Goal: Use online tool/utility: Utilize a website feature to perform a specific function

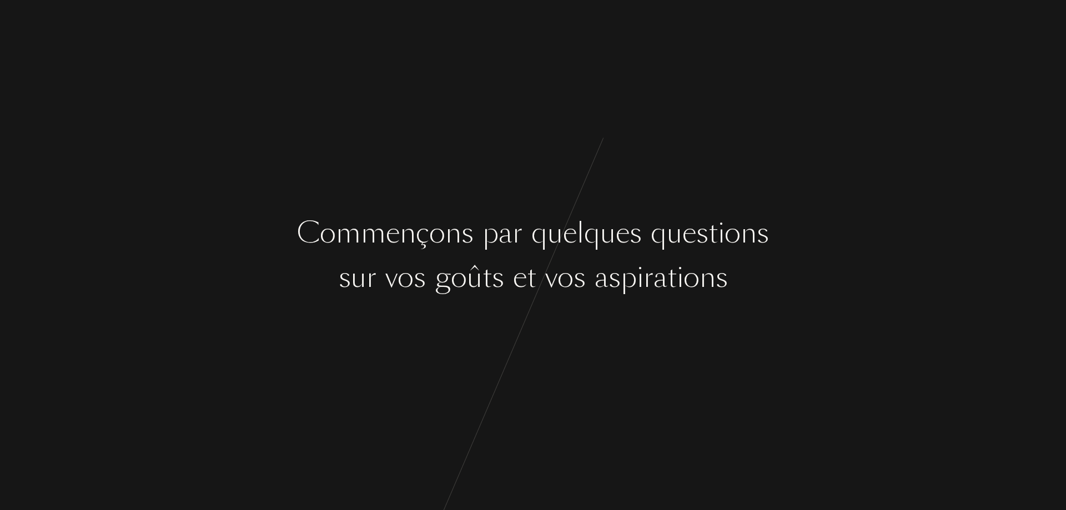
click at [498, 253] on div "a" at bounding box center [505, 233] width 14 height 42
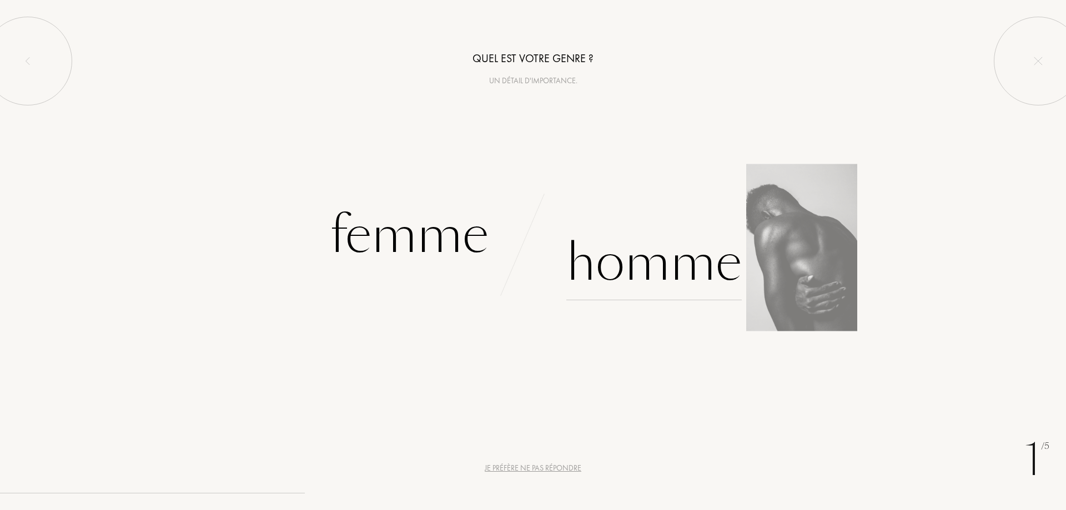
click at [634, 258] on div "Homme" at bounding box center [653, 262] width 175 height 75
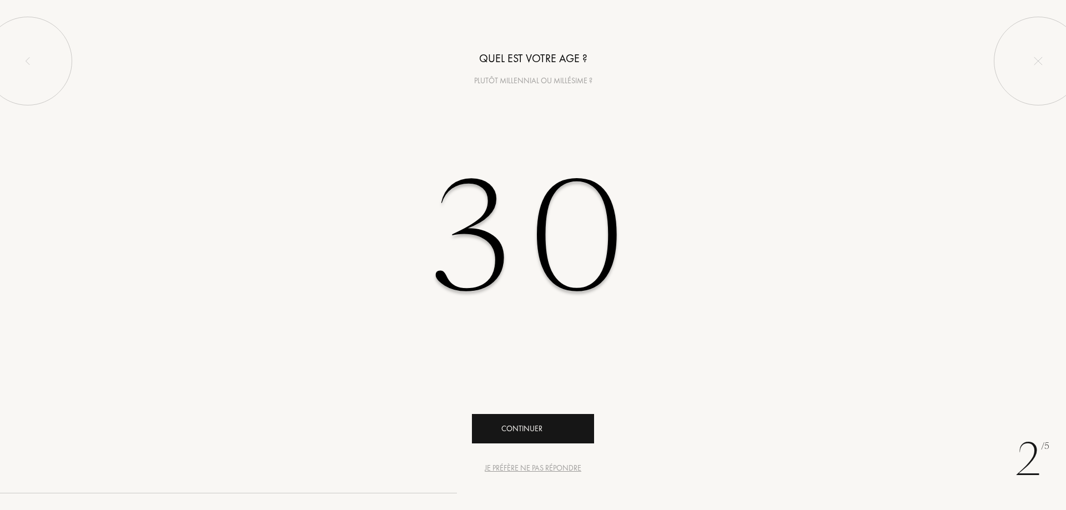
type input "30"
click at [524, 439] on div "Continuer" at bounding box center [533, 428] width 122 height 29
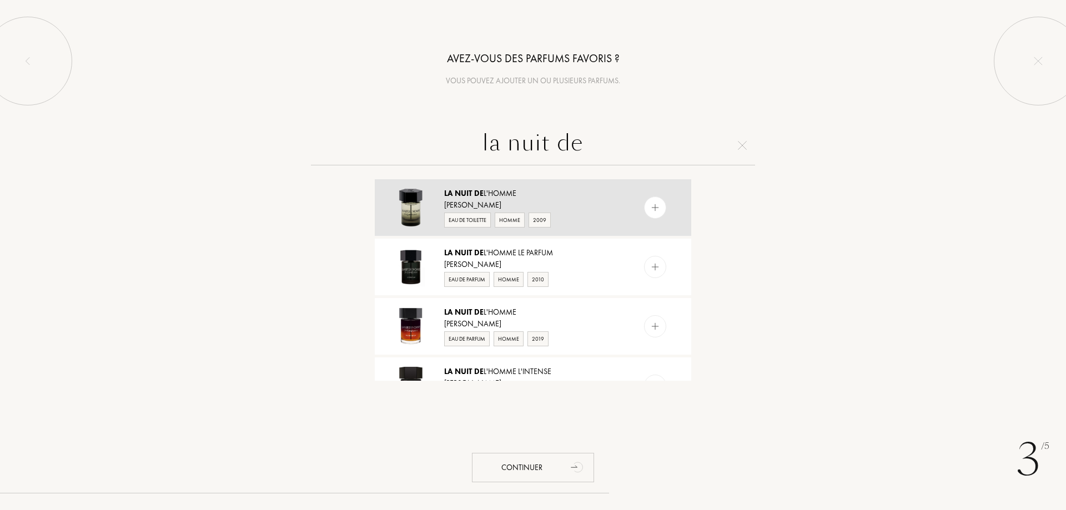
type input "la nuit de"
click at [580, 203] on div "[PERSON_NAME]" at bounding box center [532, 205] width 177 height 12
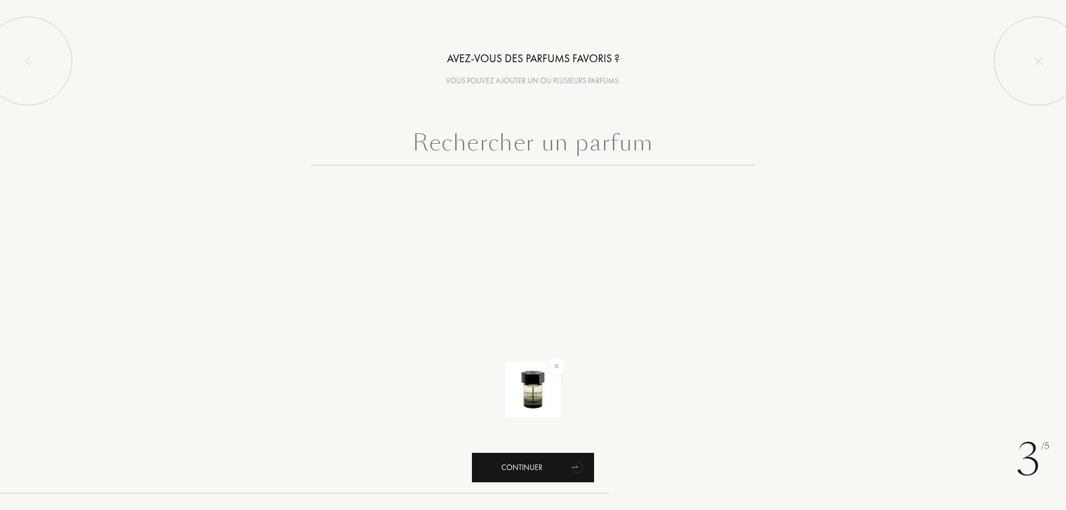
click at [531, 478] on div "Continuer" at bounding box center [533, 467] width 122 height 29
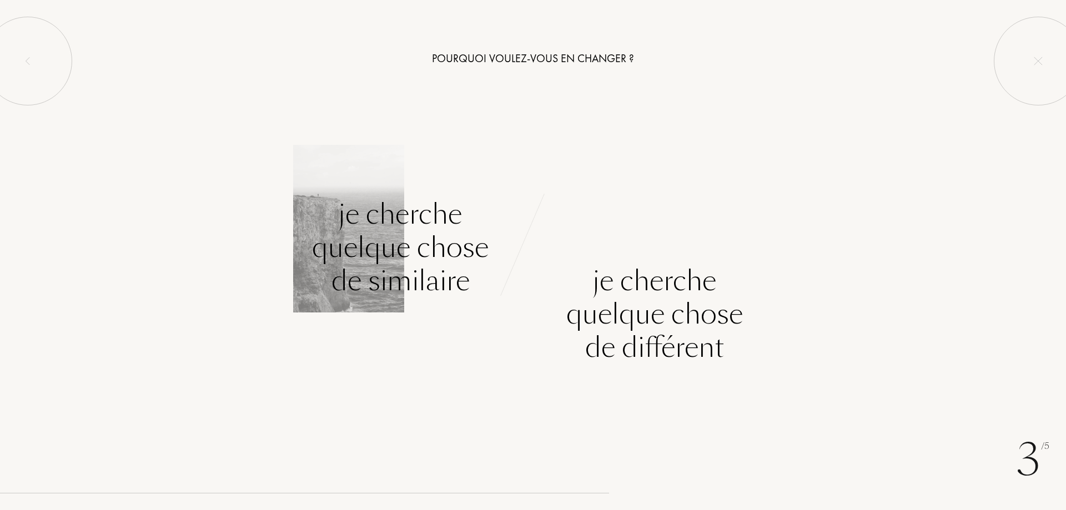
click at [422, 240] on div "Je cherche quelque chose de similaire" at bounding box center [400, 248] width 177 height 100
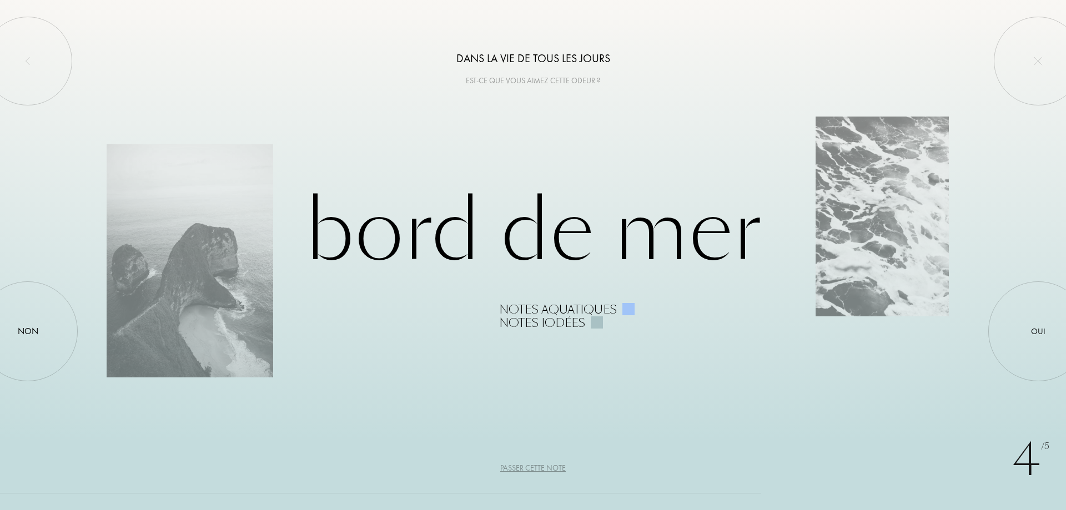
click at [532, 468] on div "Passer cette note" at bounding box center [533, 468] width 66 height 12
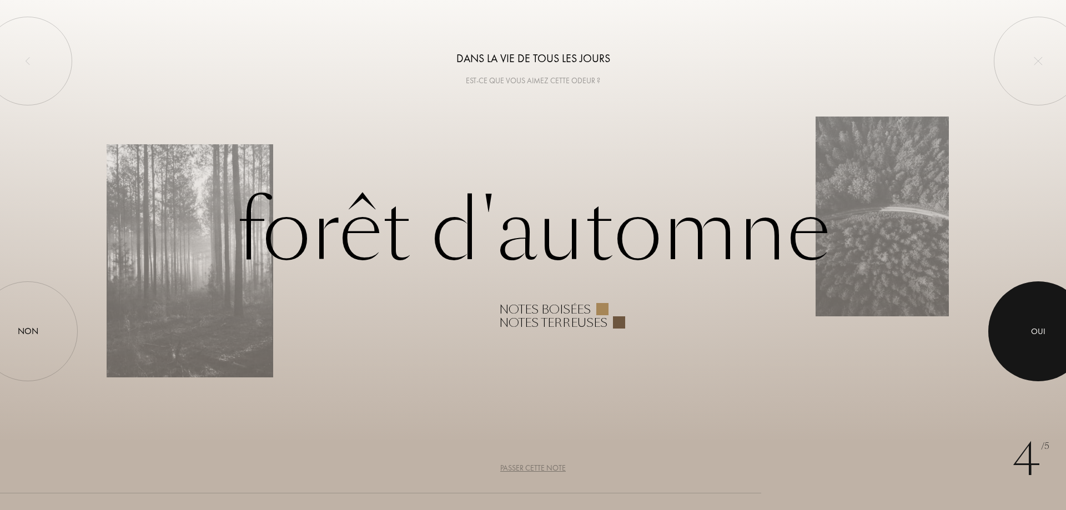
click at [1039, 329] on div "Oui" at bounding box center [1038, 331] width 14 height 13
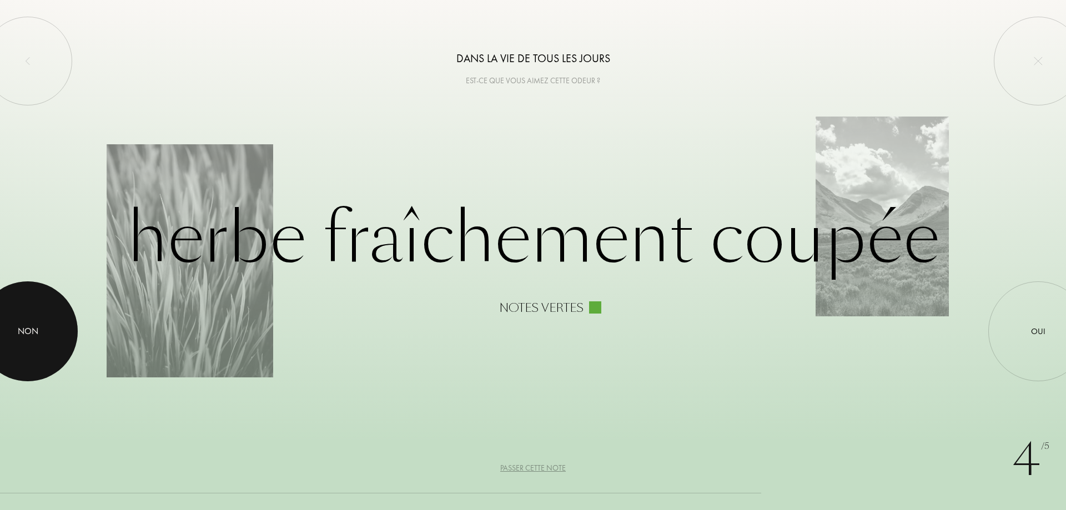
click at [39, 310] on div at bounding box center [28, 331] width 100 height 100
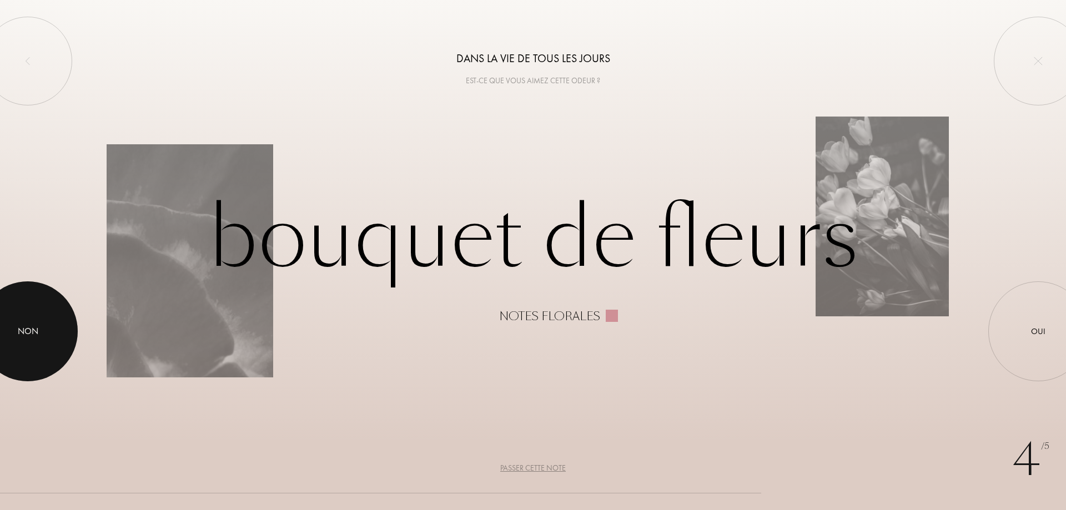
click at [19, 330] on div "Non" at bounding box center [28, 331] width 21 height 13
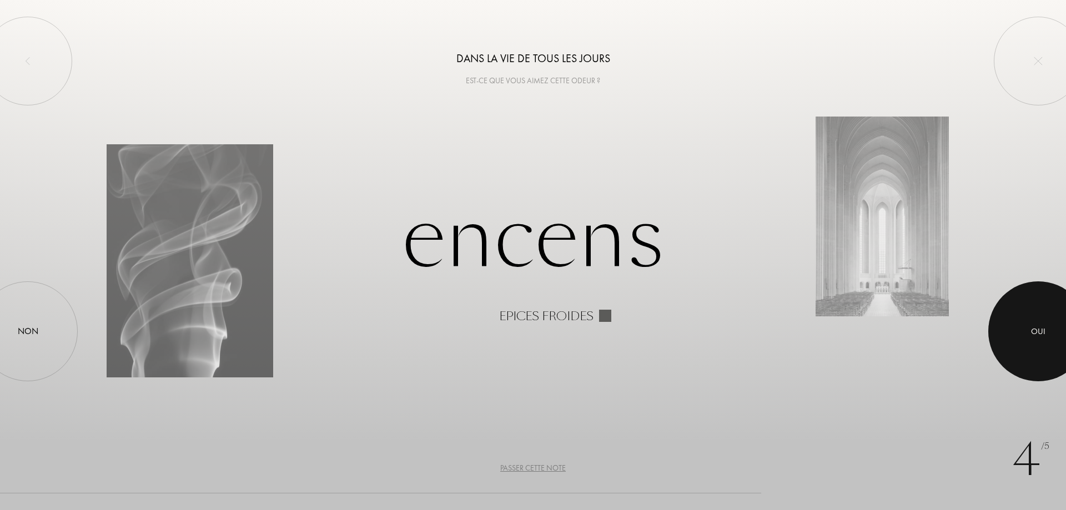
click at [1045, 331] on div "Oui" at bounding box center [1038, 331] width 14 height 13
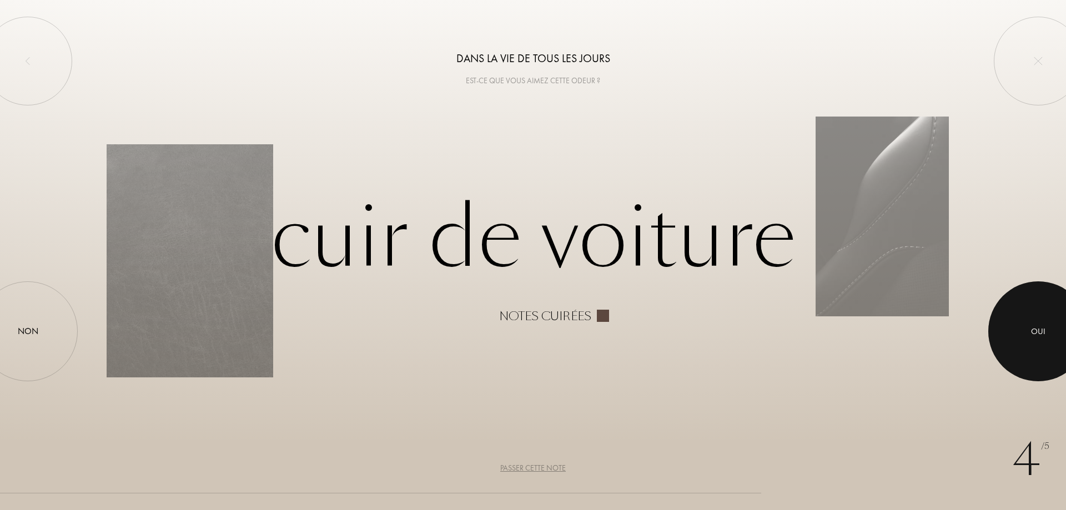
click at [1017, 332] on div at bounding box center [1038, 331] width 100 height 100
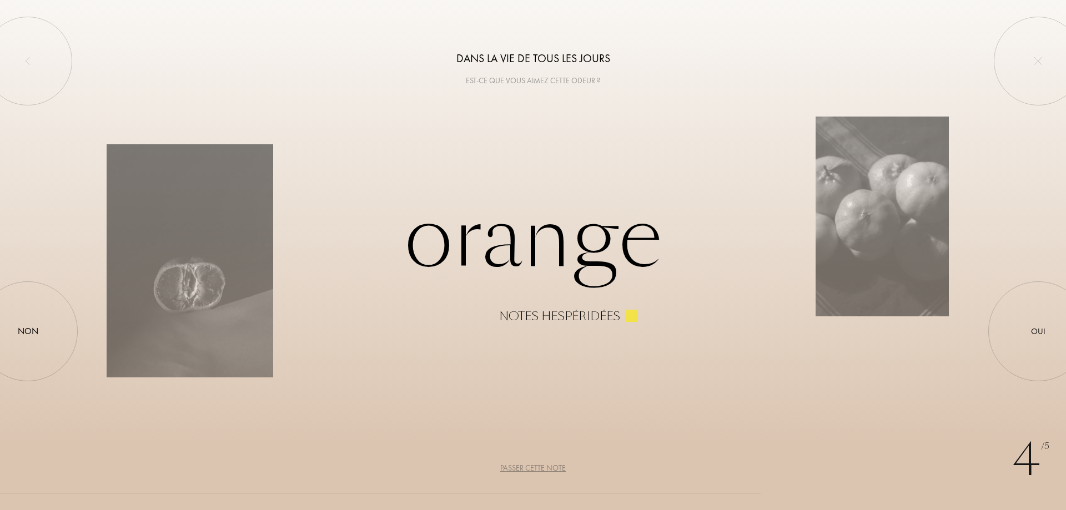
click at [546, 467] on div "Passer cette note" at bounding box center [533, 468] width 66 height 12
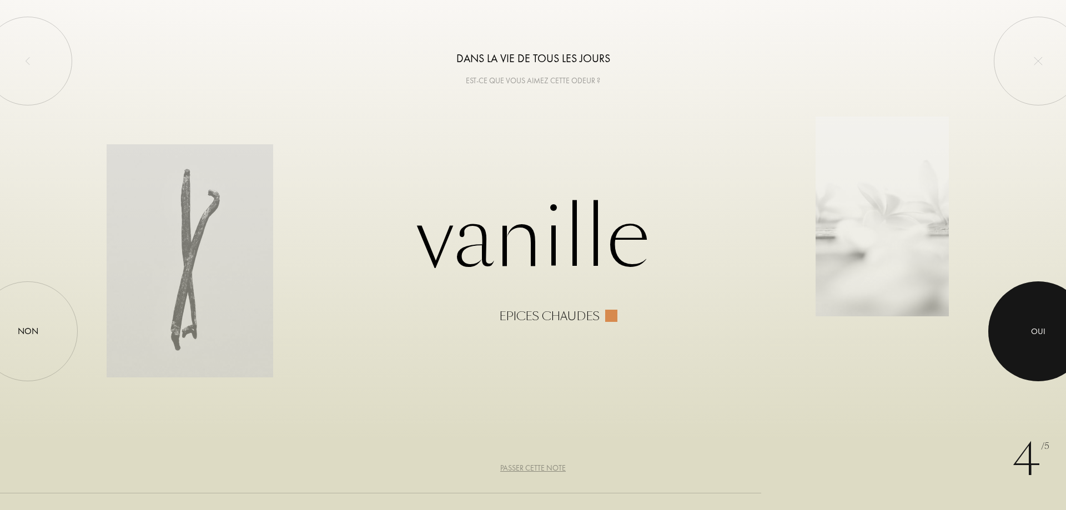
click at [1049, 305] on div at bounding box center [1038, 331] width 100 height 100
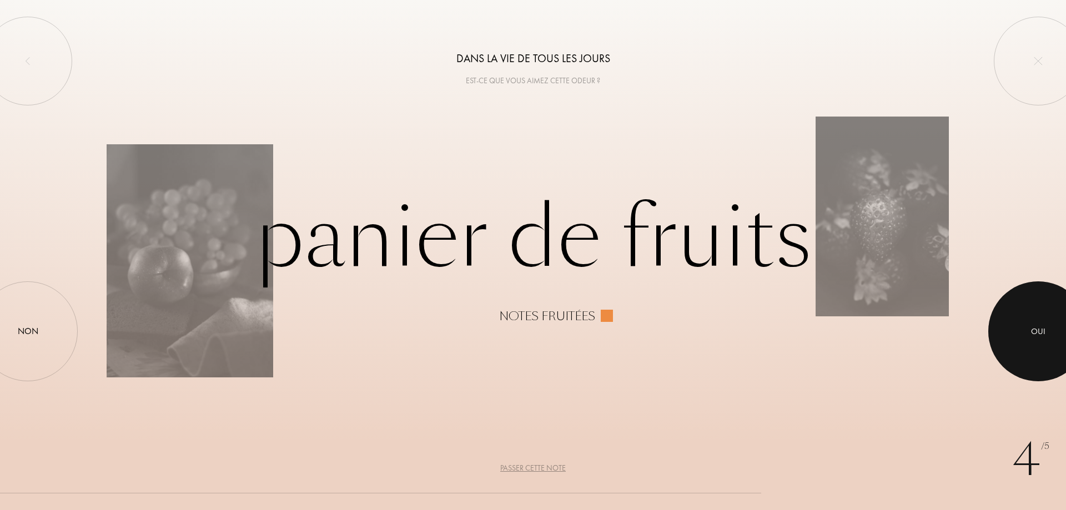
click at [1029, 323] on div at bounding box center [1038, 331] width 100 height 100
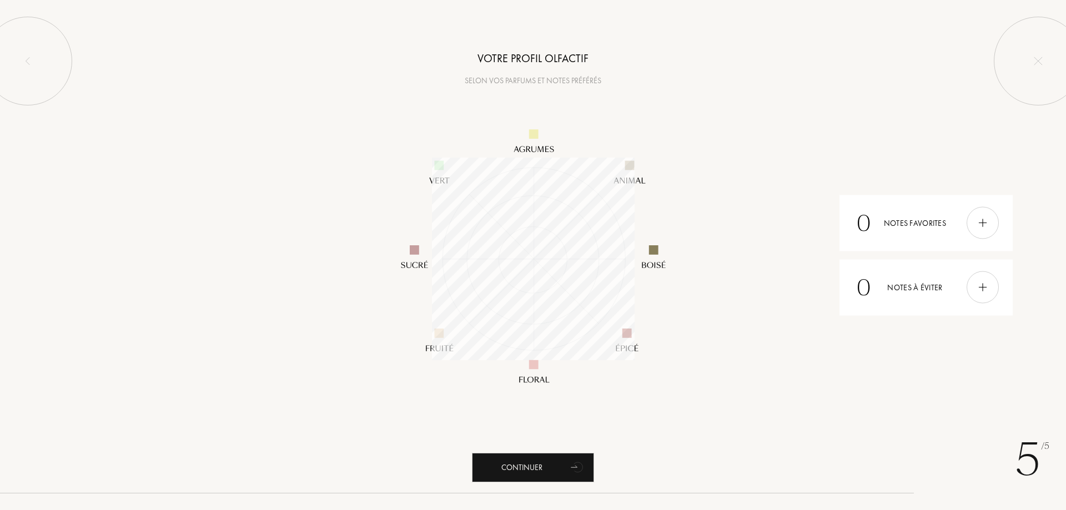
scroll to position [203, 203]
click at [557, 476] on div "Continuer" at bounding box center [533, 467] width 122 height 29
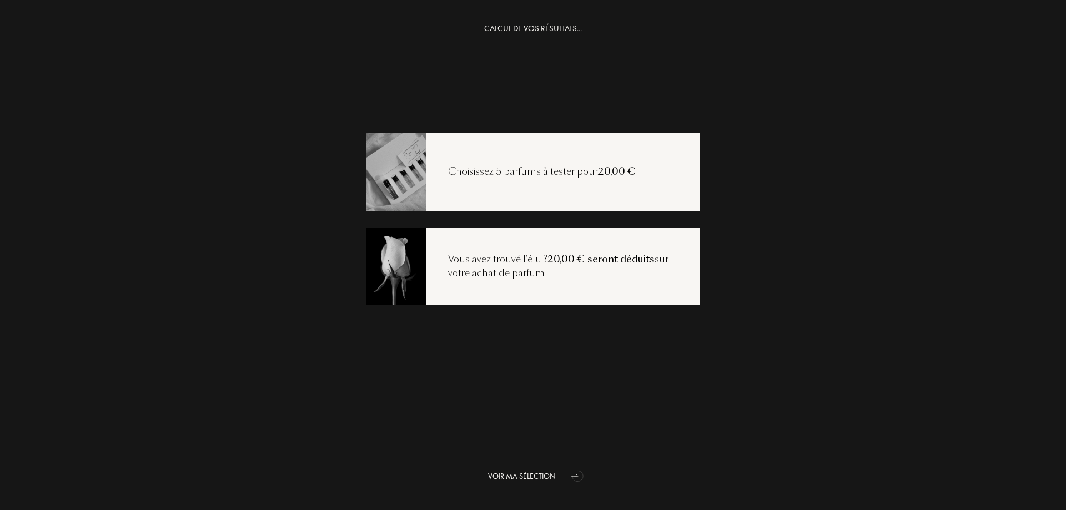
click at [538, 468] on div "Voir ma sélection" at bounding box center [533, 476] width 122 height 29
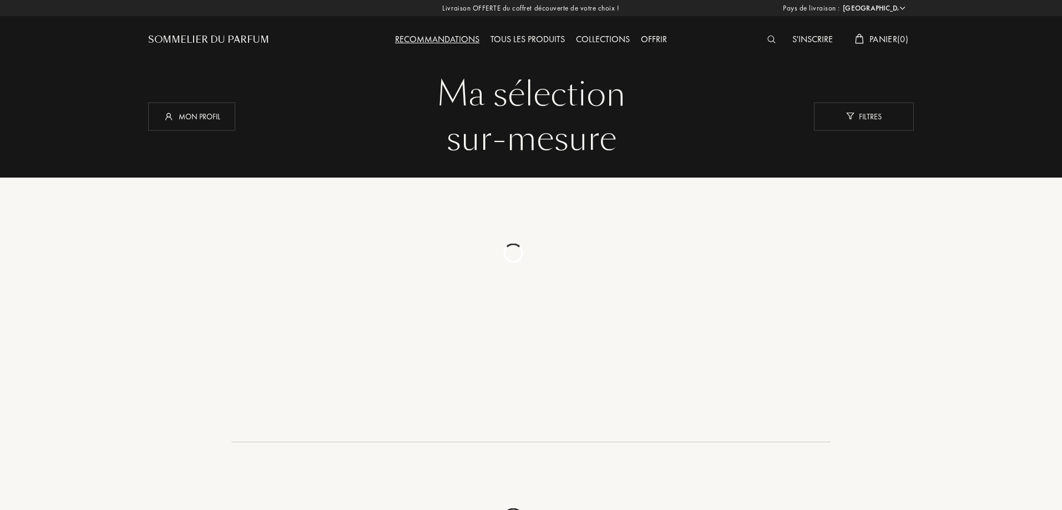
select select "FR"
